Goal: Navigation & Orientation: Find specific page/section

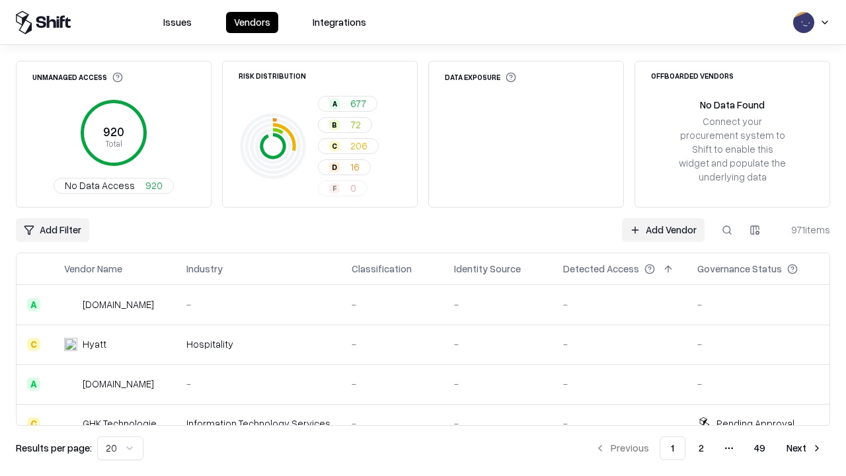
click at [120, 448] on html "Issues Vendors Integrations Unmanaged Access 920 Total No Data Access 920 Risk …" at bounding box center [423, 238] width 846 height 476
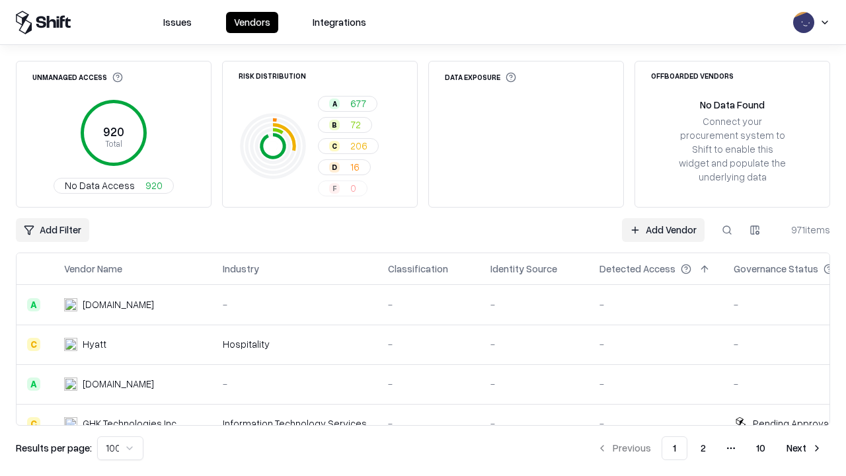
click at [805, 448] on button "Next" at bounding box center [805, 448] width 52 height 24
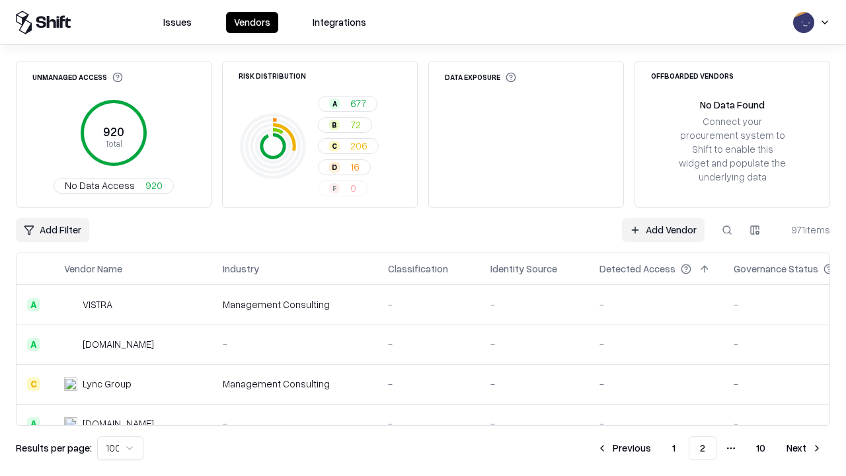
click at [805, 448] on button "Next" at bounding box center [805, 448] width 52 height 24
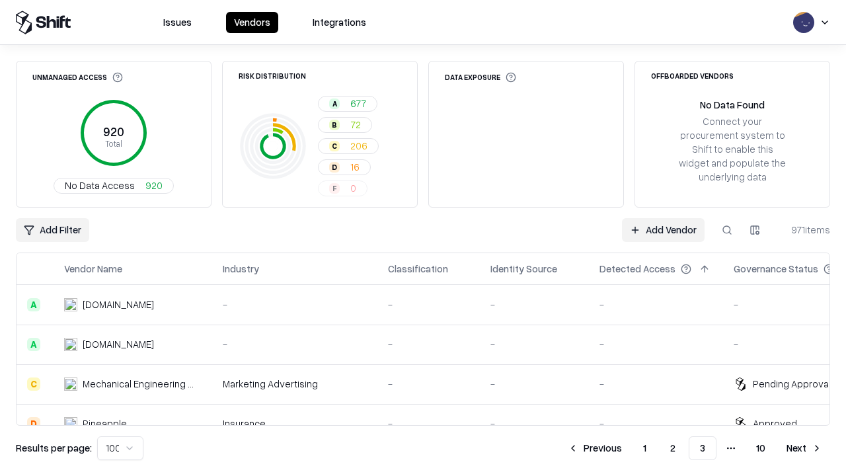
click at [805, 448] on button "Next" at bounding box center [805, 448] width 52 height 24
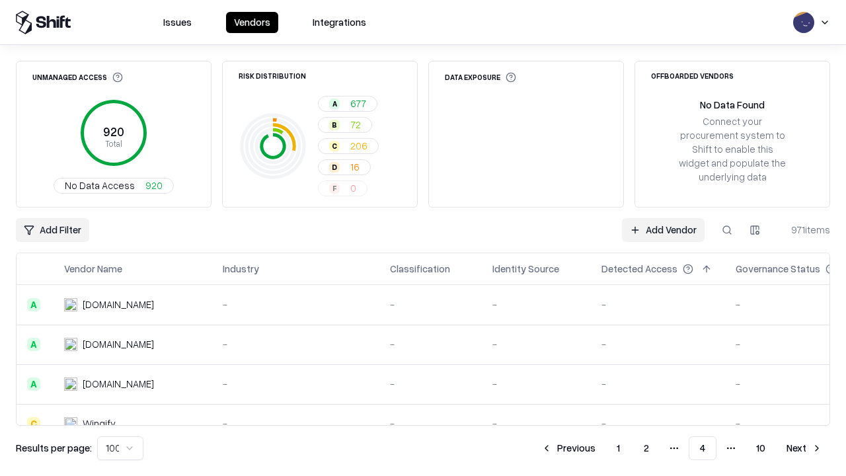
click at [805, 448] on button "Next" at bounding box center [805, 448] width 52 height 24
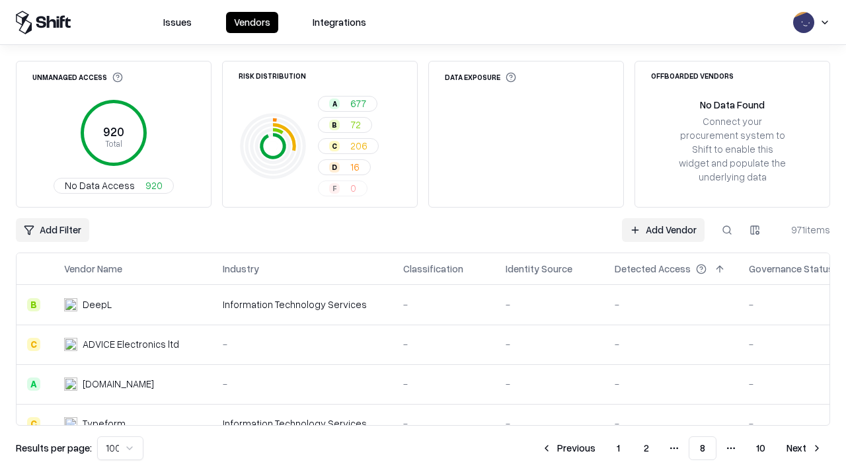
click at [805, 448] on button "Next" at bounding box center [805, 448] width 52 height 24
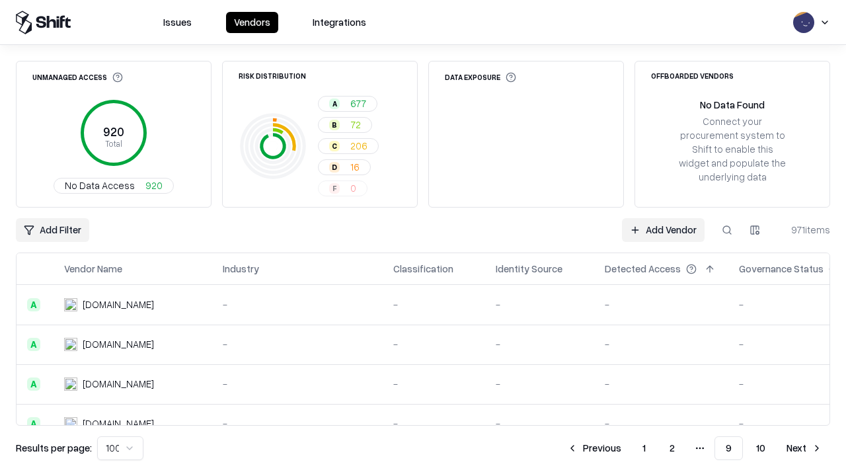
click at [805, 448] on button "Next" at bounding box center [805, 448] width 52 height 24
click at [624, 448] on button "Previous" at bounding box center [624, 448] width 70 height 24
click at [595, 448] on button "Previous" at bounding box center [594, 448] width 70 height 24
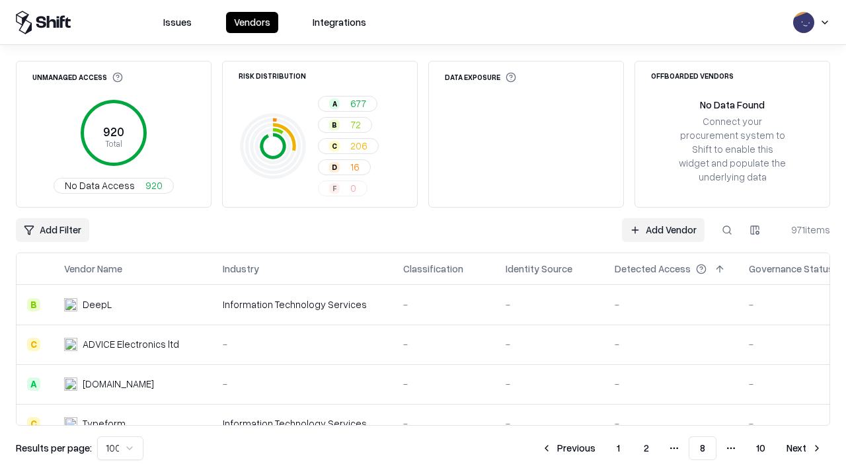
click at [569, 448] on button "Previous" at bounding box center [569, 448] width 70 height 24
click at [568, 448] on button "Previous" at bounding box center [569, 448] width 70 height 24
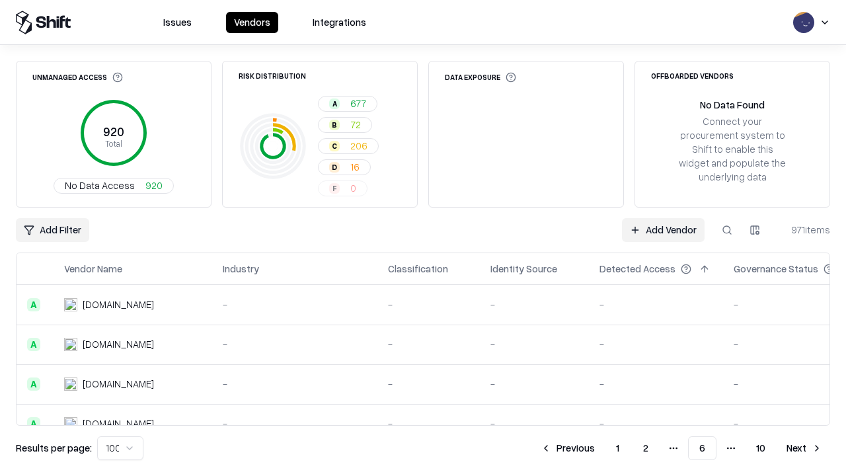
click at [568, 448] on button "Previous" at bounding box center [568, 448] width 70 height 24
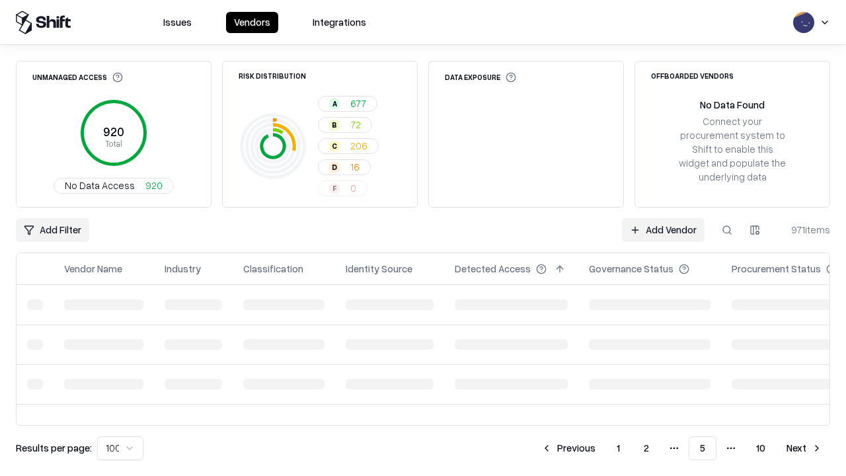
click at [569, 448] on button "Previous" at bounding box center [569, 448] width 70 height 24
